Goal: Task Accomplishment & Management: Use online tool/utility

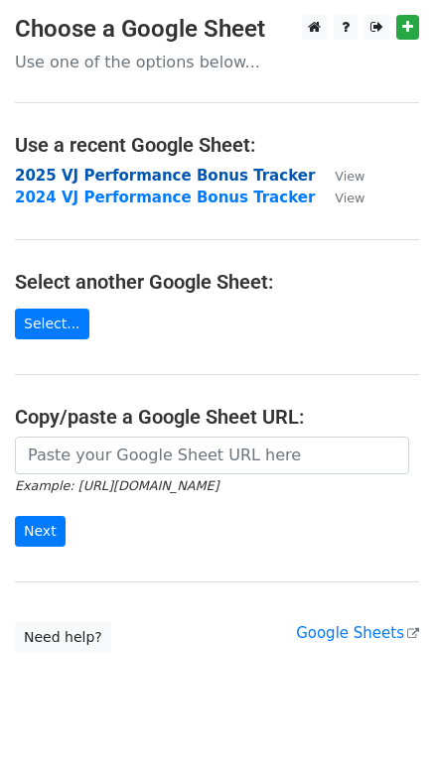
click at [127, 171] on strong "2025 VJ Performance Bonus Tracker" at bounding box center [165, 176] width 300 height 18
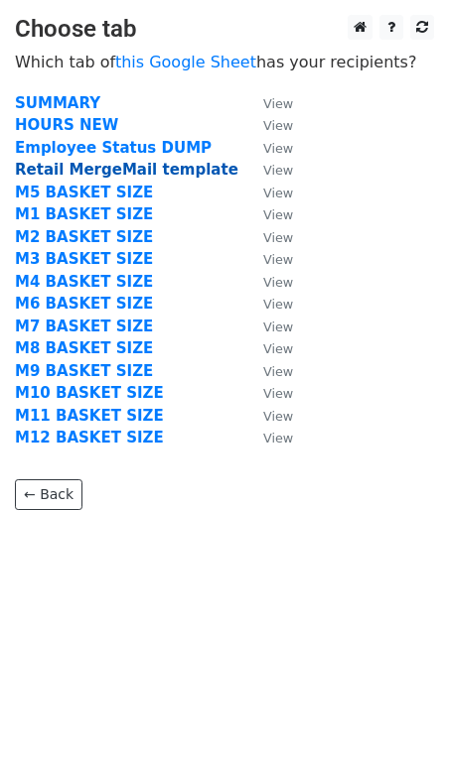
click at [77, 173] on strong "Retail MergeMail template" at bounding box center [126, 170] width 223 height 18
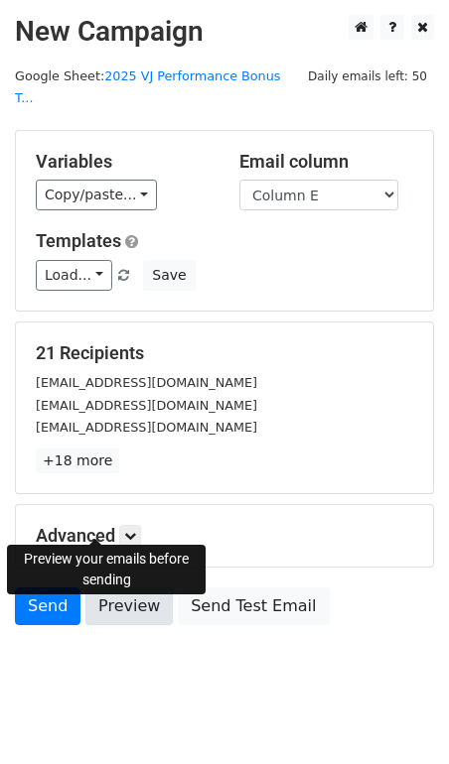
click at [92, 587] on link "Preview" at bounding box center [128, 606] width 87 height 38
click at [89, 587] on link "Preview" at bounding box center [128, 606] width 87 height 38
click at [85, 587] on link "Preview" at bounding box center [128, 606] width 87 height 38
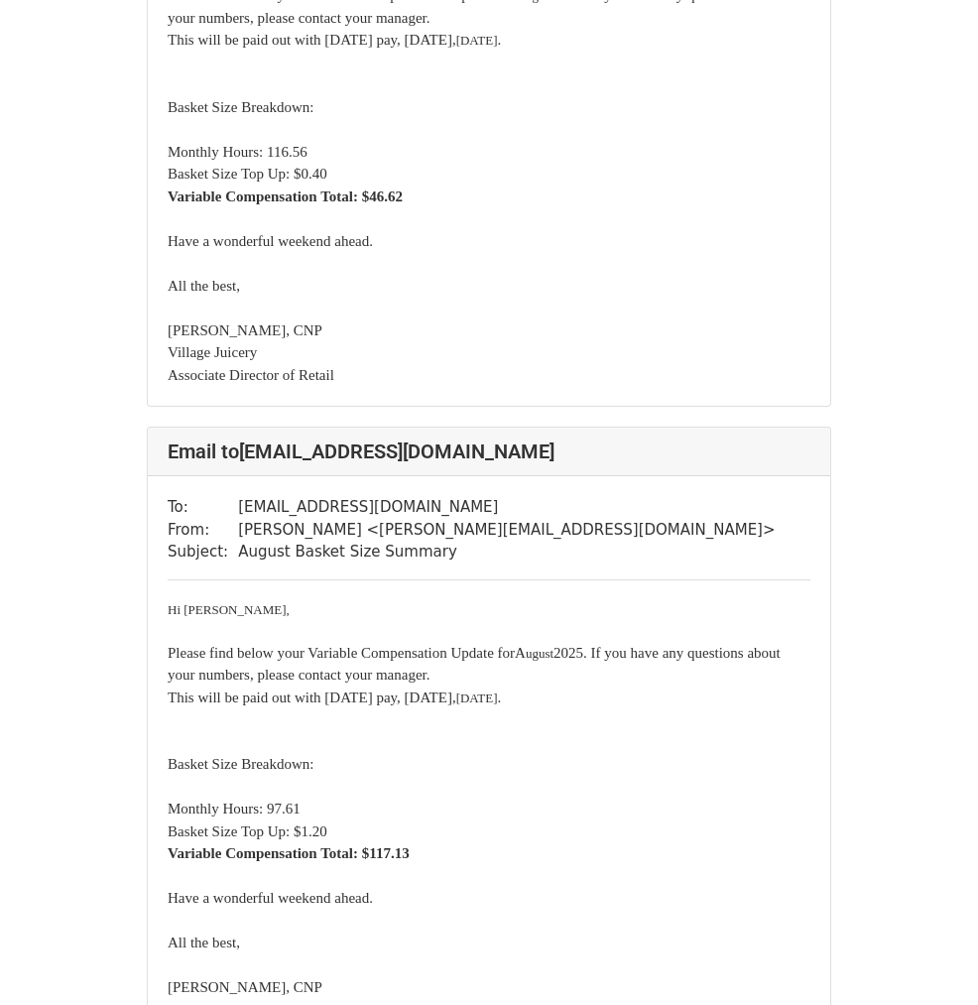
scroll to position [496, 0]
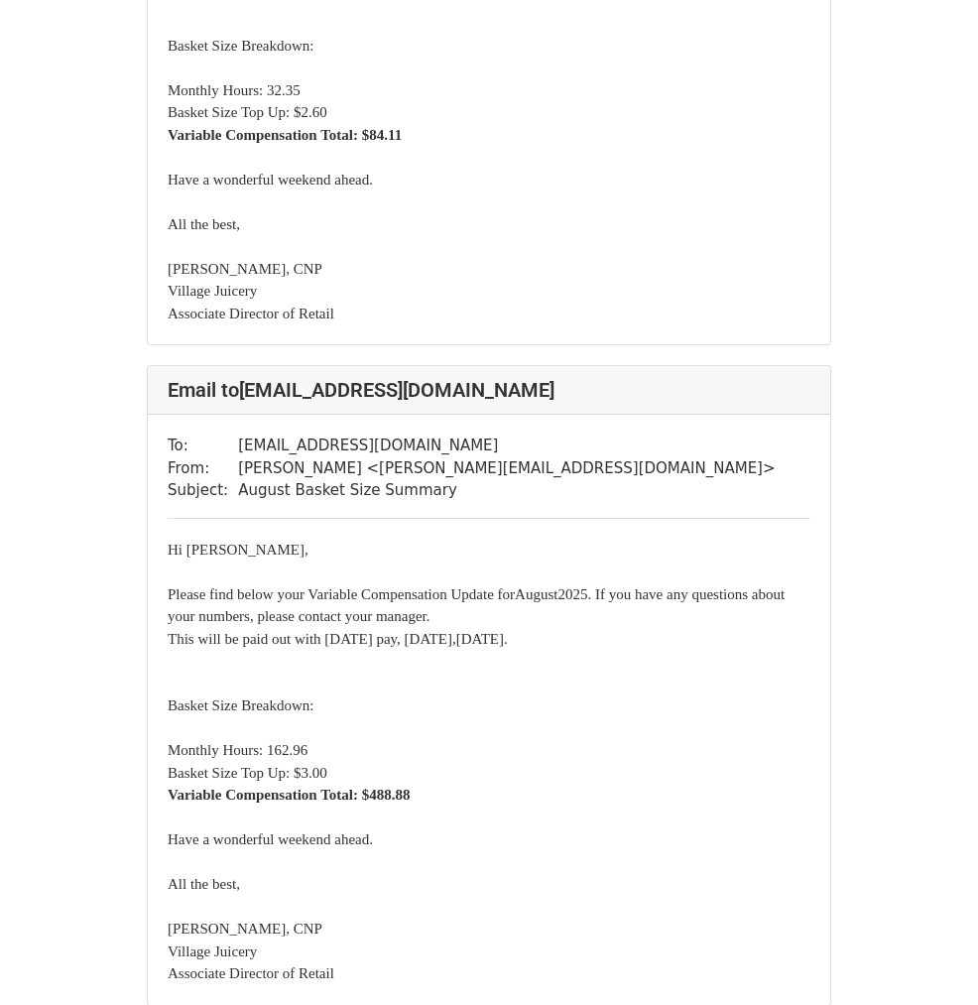
scroll to position [7194, 0]
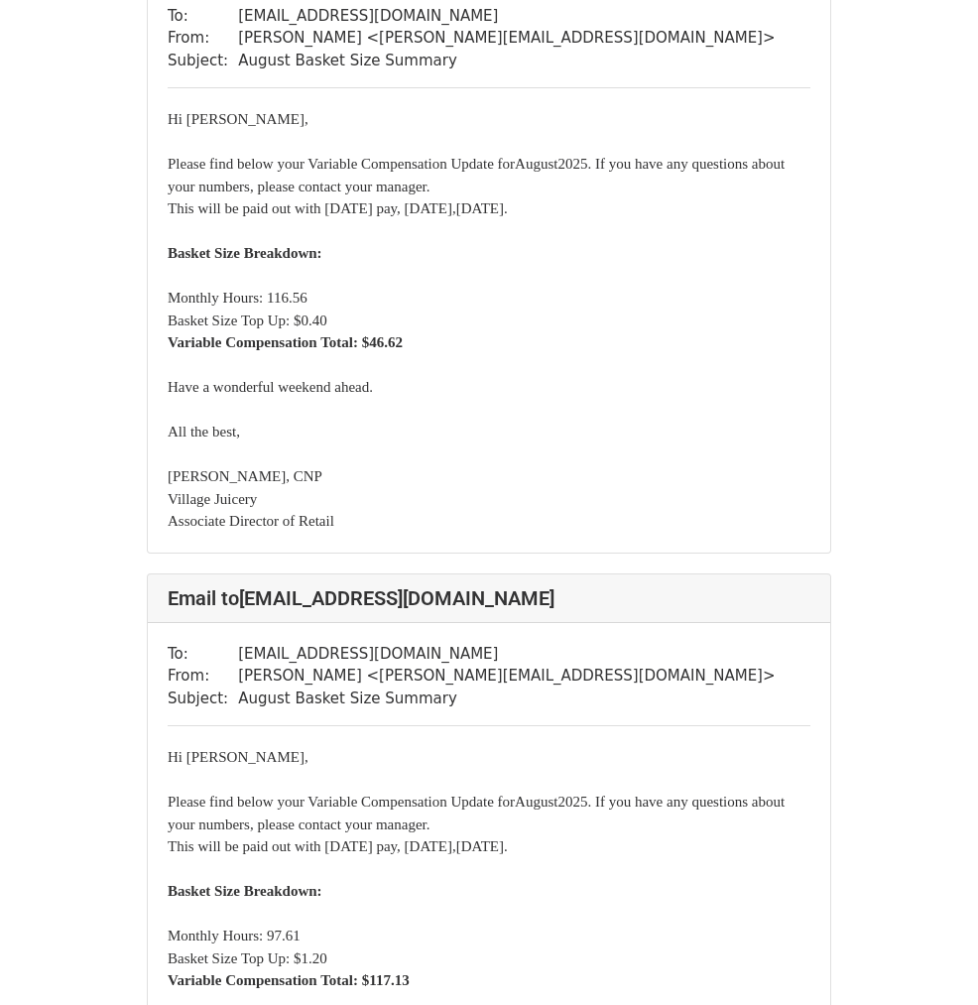
scroll to position [248, 0]
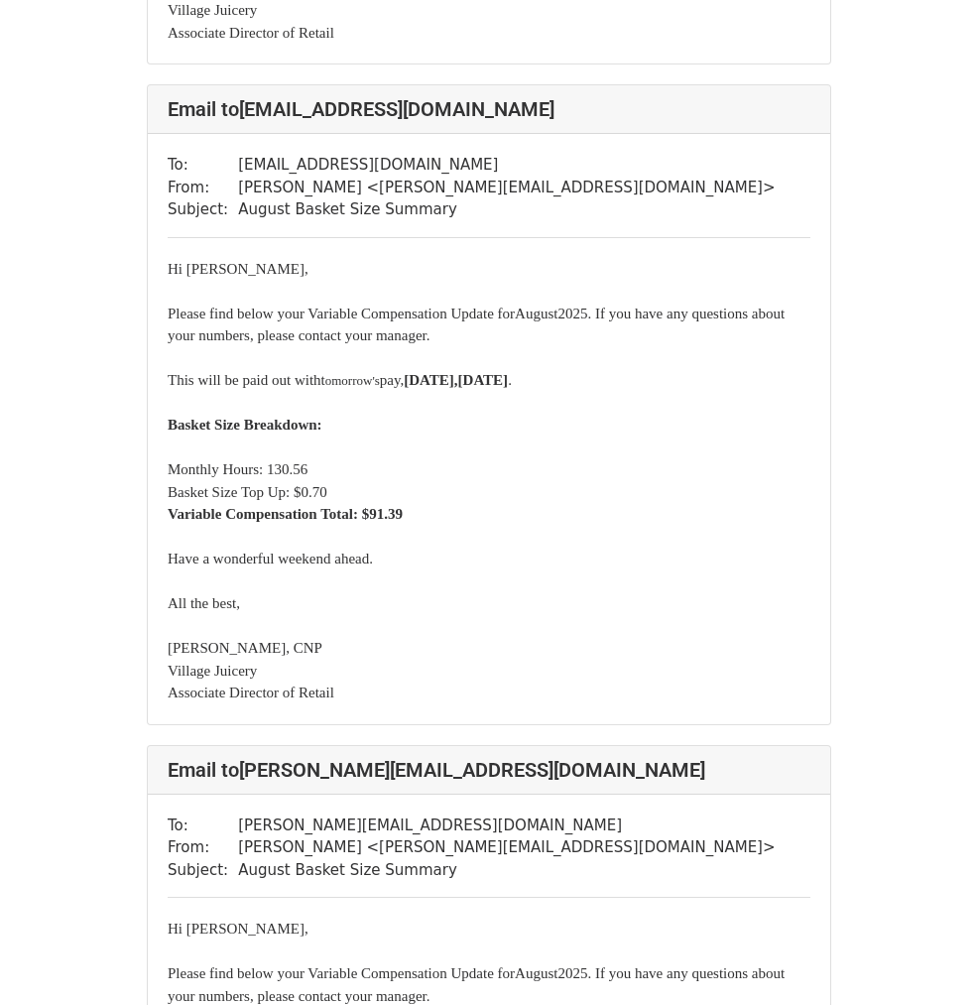
scroll to position [6202, 0]
